Goal: Task Accomplishment & Management: Complete application form

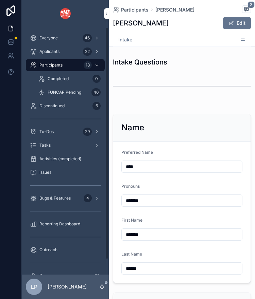
scroll to position [311, 0]
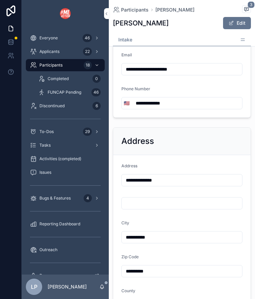
click at [172, 28] on div "[PERSON_NAME] Edit" at bounding box center [182, 23] width 138 height 13
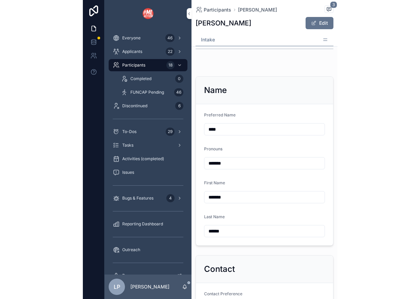
scroll to position [0, 0]
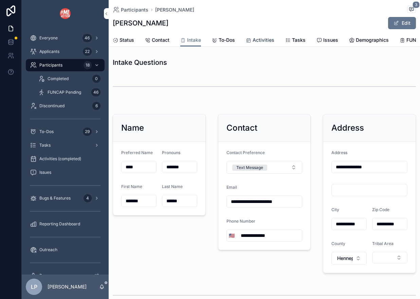
click at [255, 37] on span "Activities" at bounding box center [264, 40] width 22 height 7
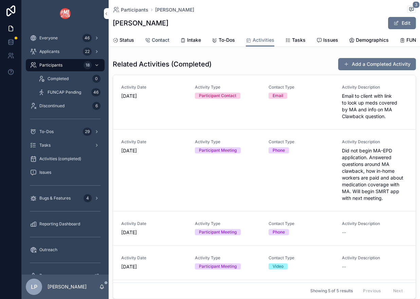
click at [154, 42] on span "Contact" at bounding box center [161, 40] width 18 height 7
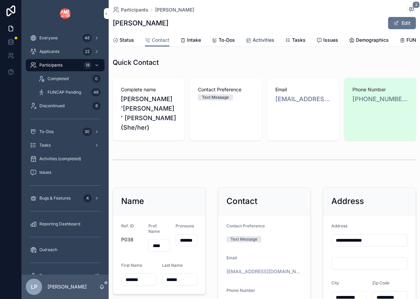
click at [255, 41] on span "Activities" at bounding box center [264, 40] width 22 height 7
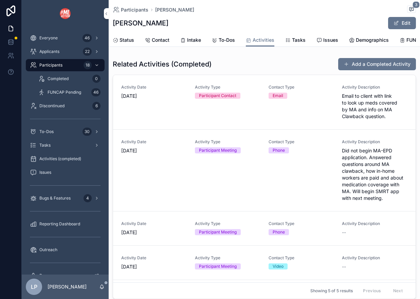
click at [255, 56] on div "Related Activities (Completed) Add a Completed Activity Activity Date [DATE] Ac…" at bounding box center [265, 180] width 312 height 250
click at [255, 62] on button "Add a Completed Activity" at bounding box center [378, 64] width 78 height 12
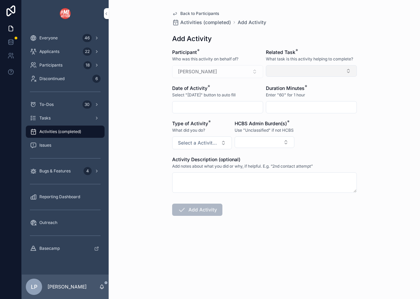
click at [255, 68] on button "Select Button" at bounding box center [311, 71] width 91 height 12
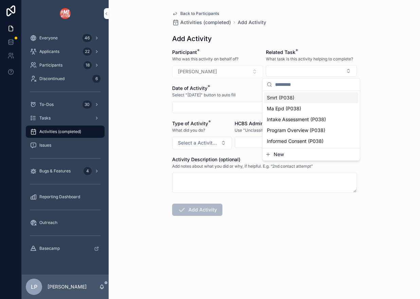
click at [255, 98] on div "Smrt (P038)" at bounding box center [311, 97] width 95 height 11
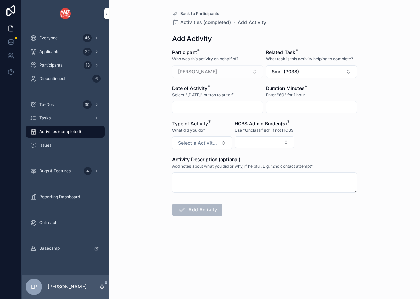
click at [255, 107] on input "scrollable content" at bounding box center [312, 108] width 90 height 10
type input "**"
click at [205, 90] on span "Date of Activity" at bounding box center [189, 88] width 35 height 6
click at [205, 113] on div "scrollable content" at bounding box center [217, 107] width 91 height 12
click at [211, 110] on input "scrollable content" at bounding box center [218, 108] width 90 height 10
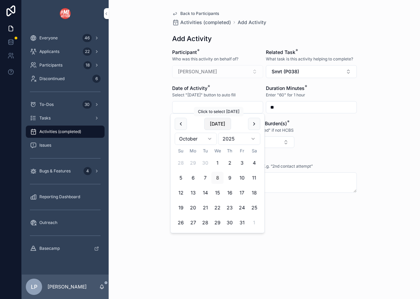
click at [219, 128] on button "[DATE]" at bounding box center [217, 124] width 27 height 12
type input "*********"
click at [255, 147] on button "Select Button" at bounding box center [265, 143] width 60 height 12
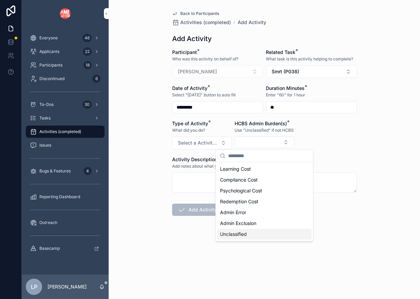
click at [251, 233] on div "Unclassified" at bounding box center [265, 234] width 95 height 11
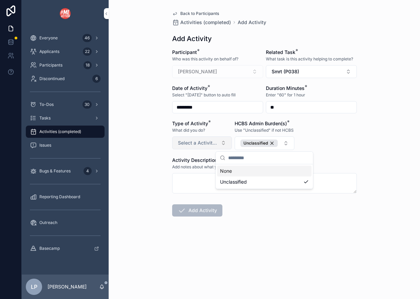
click at [217, 137] on button "Select a Activity Type" at bounding box center [202, 143] width 60 height 13
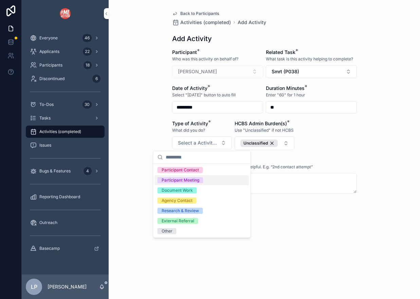
click at [210, 181] on div "Participant Meeting" at bounding box center [202, 180] width 95 height 10
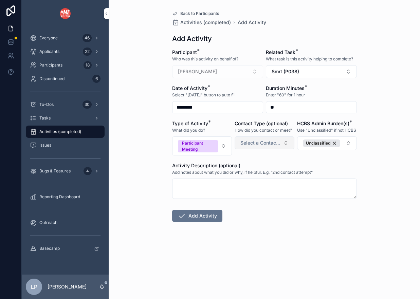
click at [255, 142] on span "Select a Contact Type" at bounding box center [261, 143] width 40 height 7
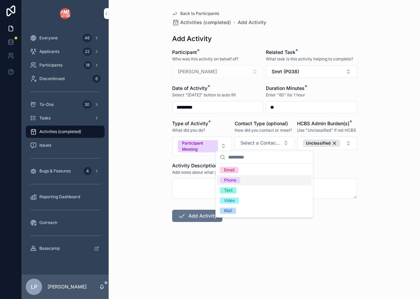
click at [255, 177] on div "Phone" at bounding box center [265, 180] width 95 height 10
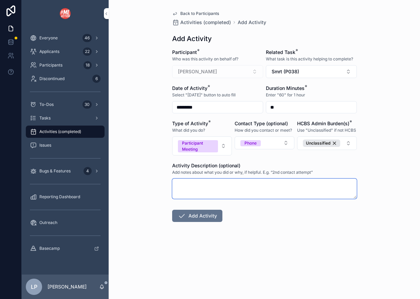
click at [242, 185] on textarea "scrollable content" at bounding box center [264, 189] width 185 height 20
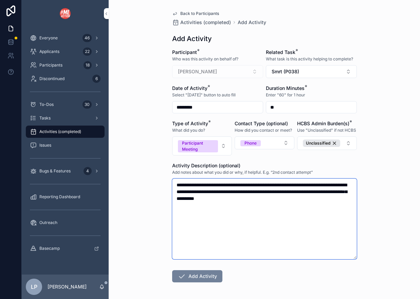
type textarea "**********"
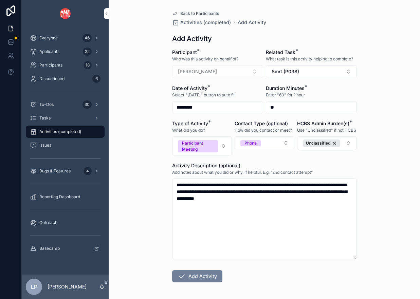
click at [212, 276] on button "Add Activity" at bounding box center [197, 277] width 50 height 12
